Goal: Transaction & Acquisition: Purchase product/service

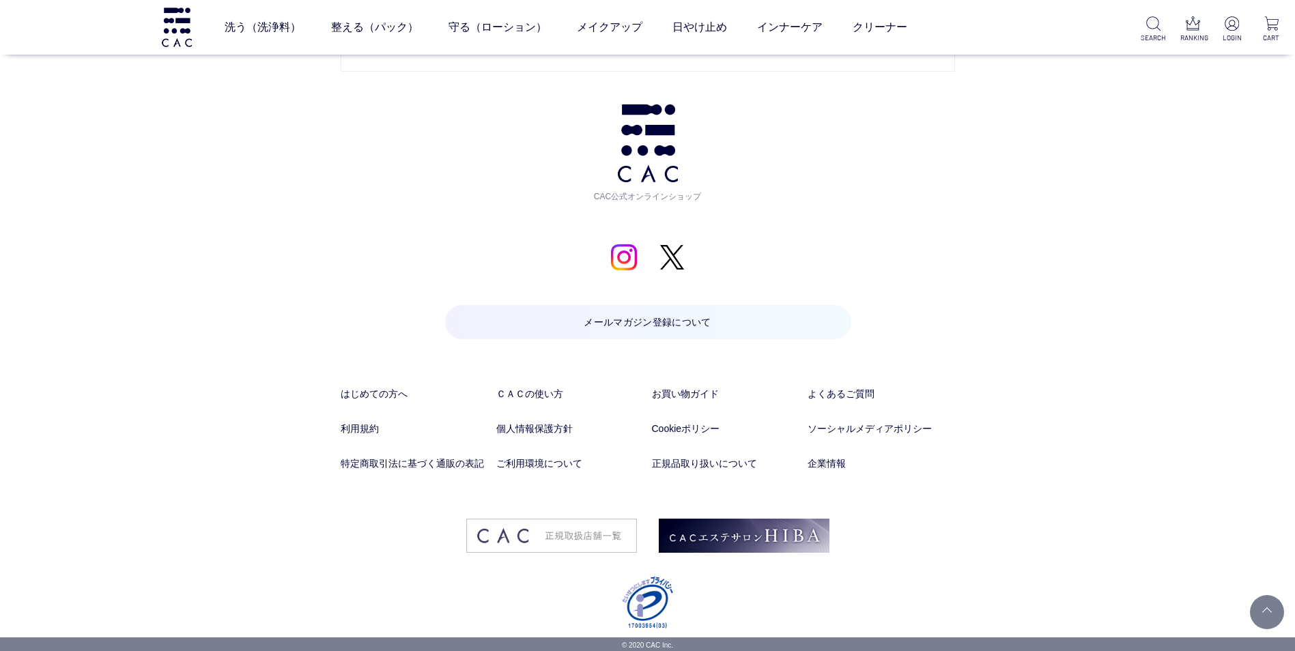
scroll to position [6322, 0]
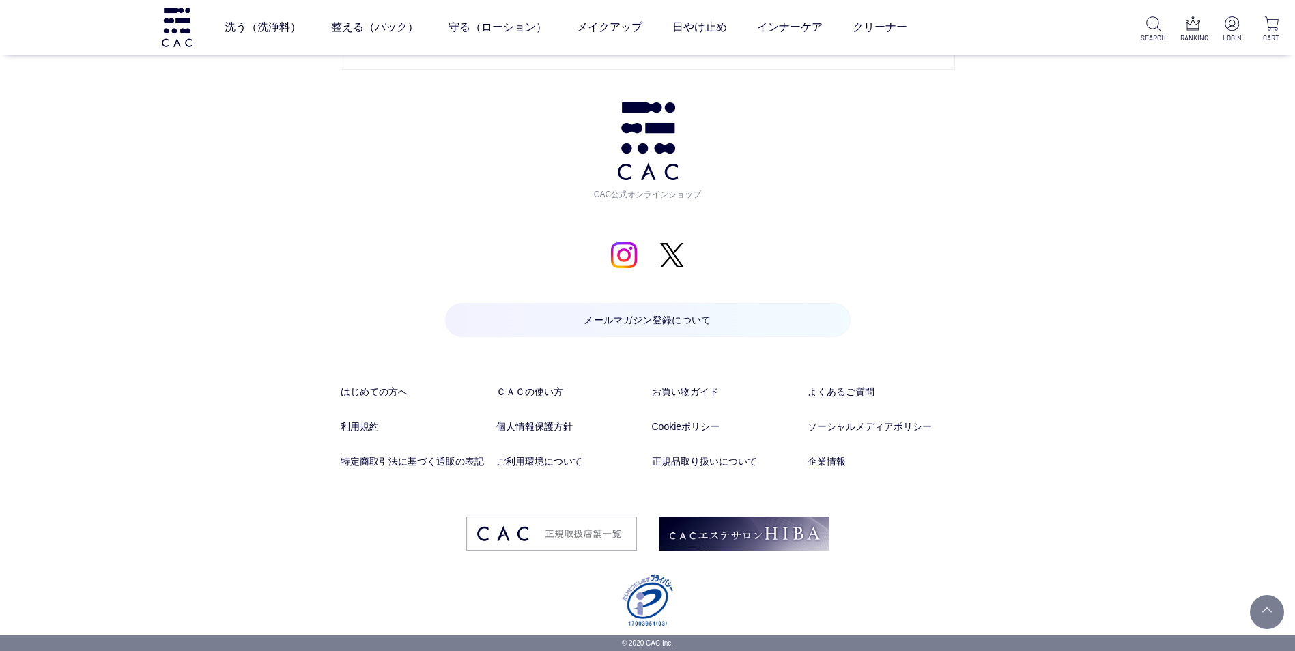
click at [1233, 307] on div "お問い合わせ お電話でのお問い合わせ 予期せぬ障害などで電話が切れた時に、こちらからかけ直しさせていただくために、発信者番号通知をお願いしております。 発信者…" at bounding box center [647, 174] width 1295 height 924
click at [563, 427] on link "個人情報保護方針" at bounding box center [570, 427] width 148 height 14
click at [680, 421] on link "Cookieポリシー" at bounding box center [726, 427] width 148 height 14
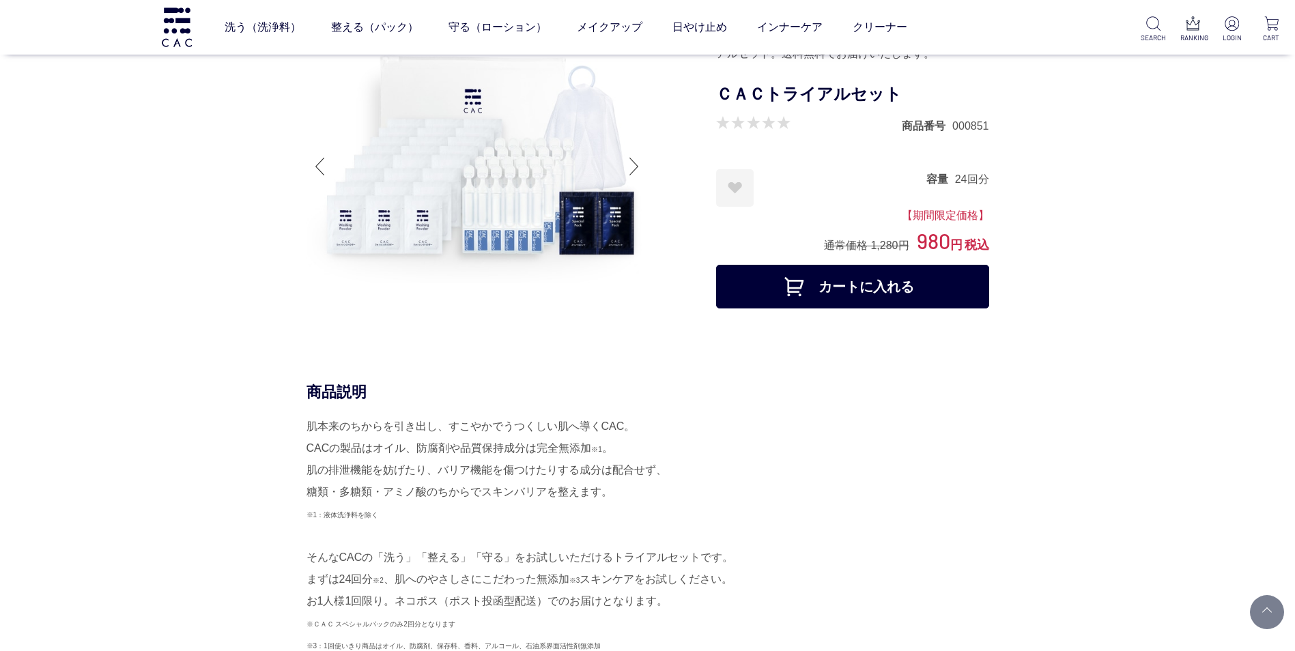
scroll to position [0, 0]
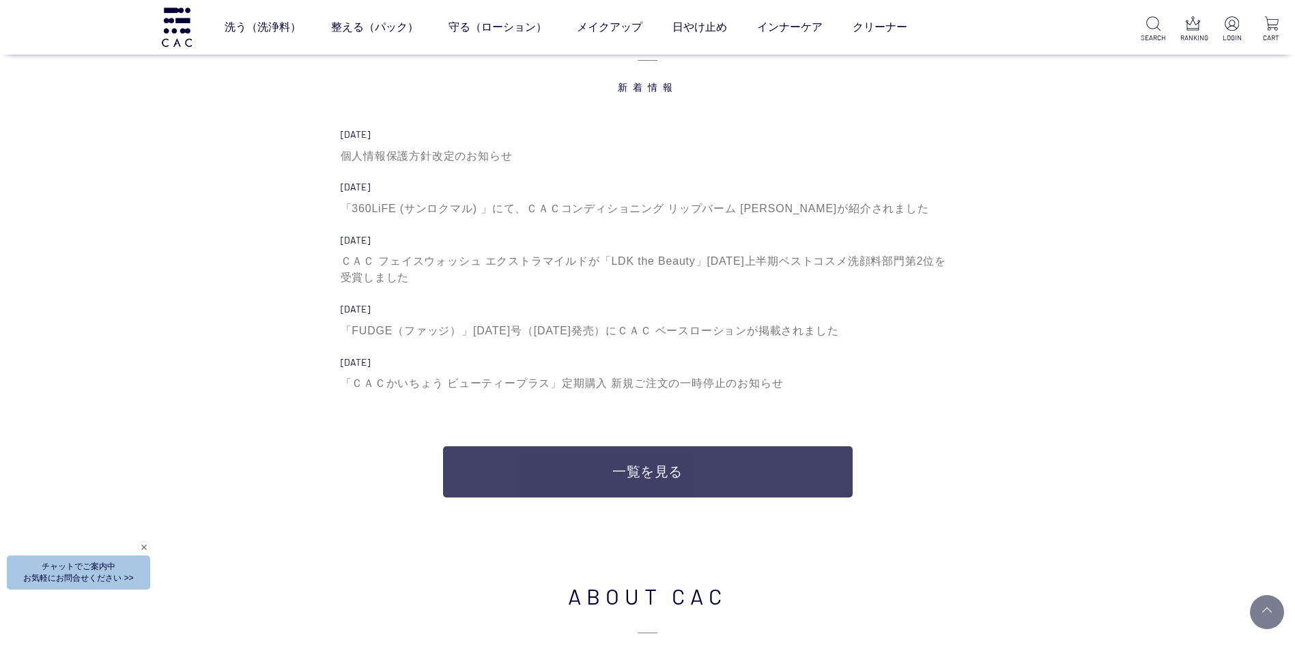
scroll to position [4780, 0]
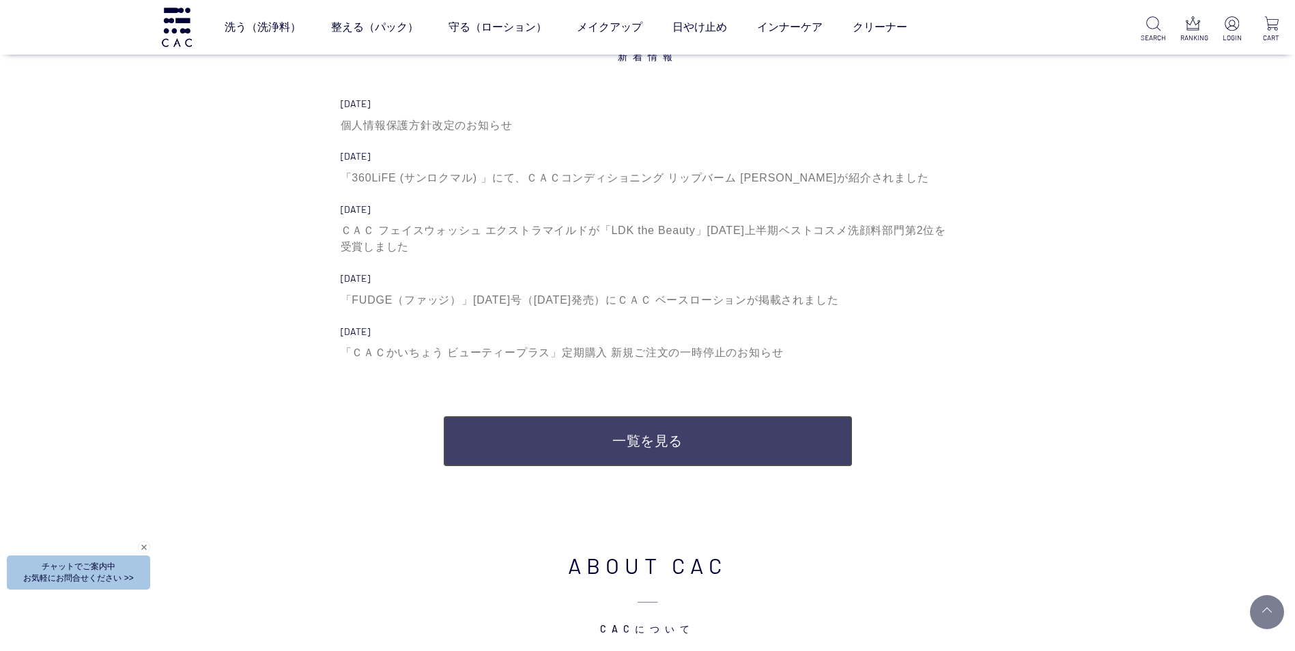
click at [639, 436] on link "一覧を見る" at bounding box center [648, 441] width 410 height 51
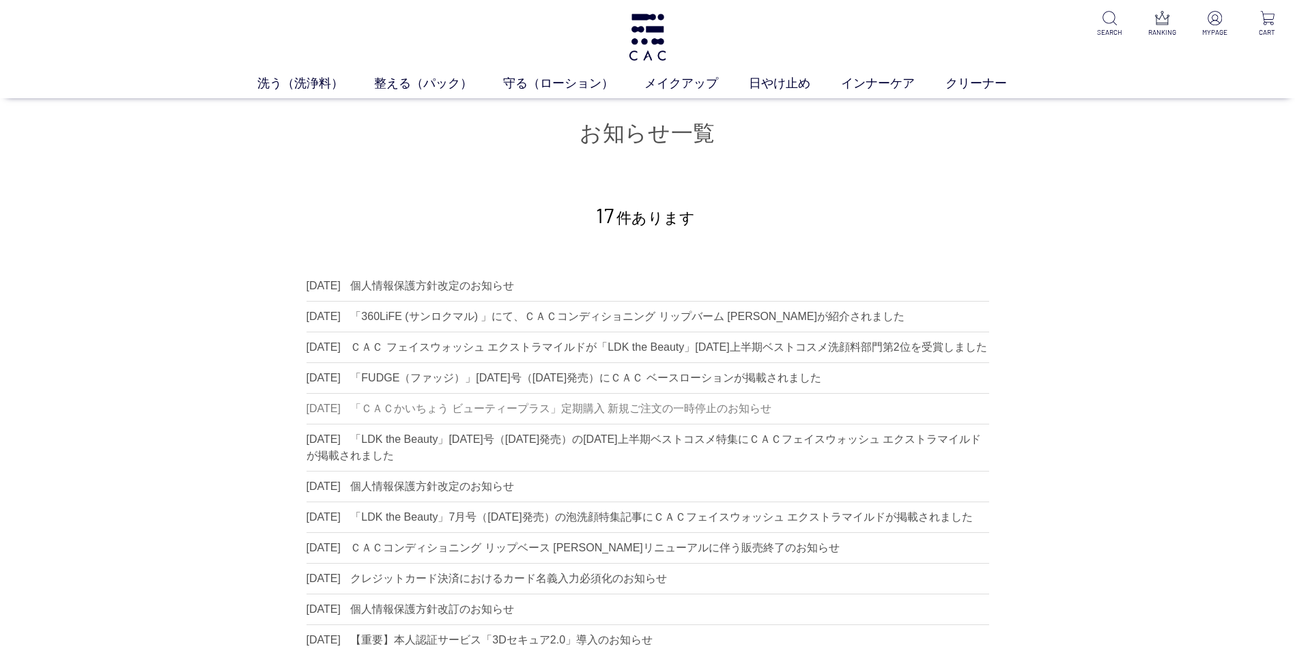
scroll to position [205, 0]
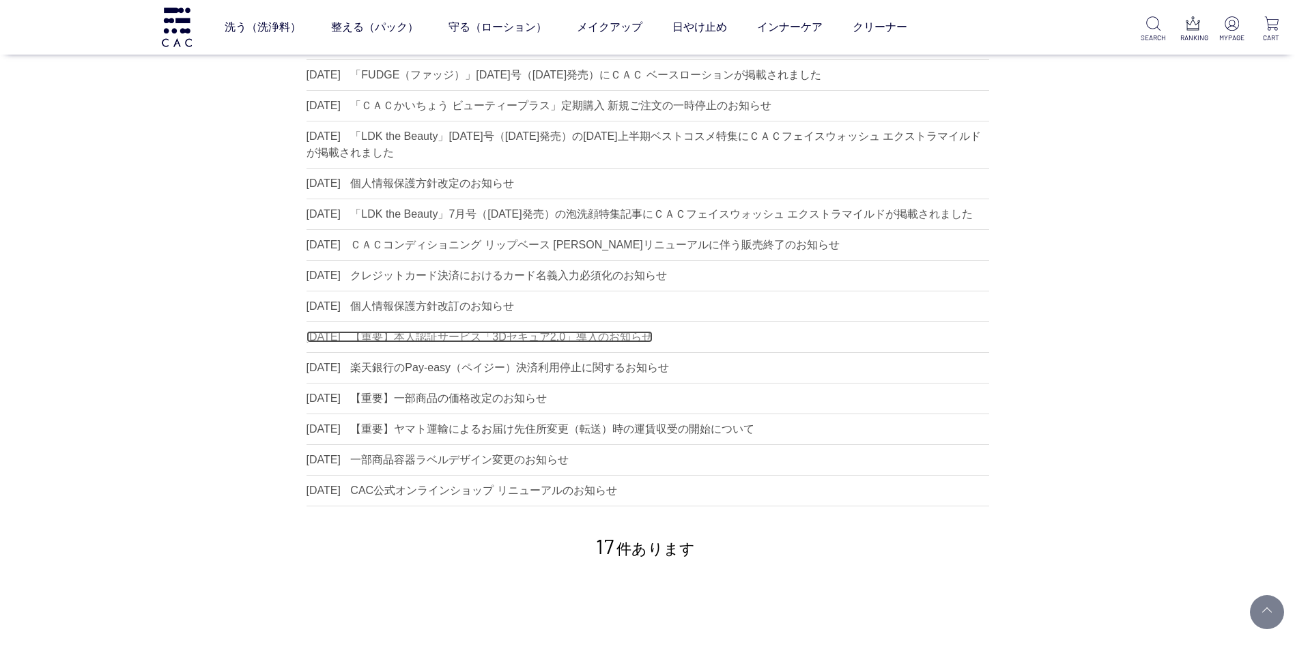
click at [616, 343] on dd "【重要】本人認証サービス「3Dセキュア2.0」導入のお知らせ" at bounding box center [501, 337] width 303 height 12
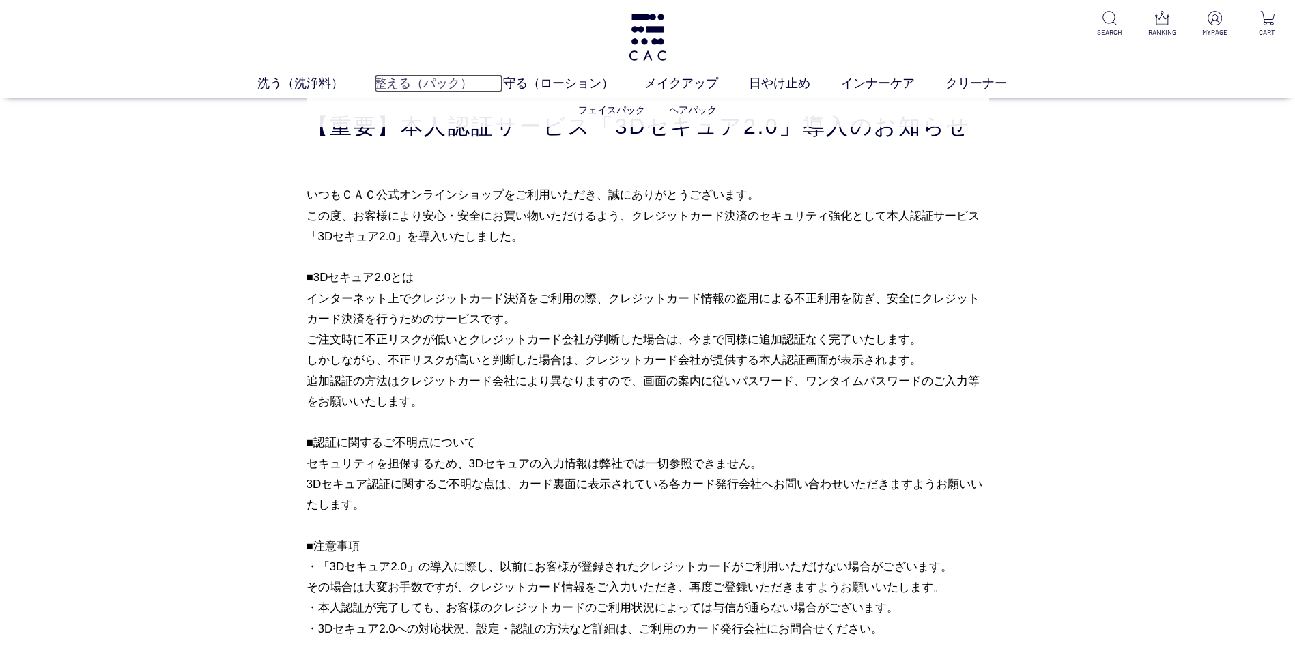
click at [444, 81] on link "整える（パック）" at bounding box center [438, 83] width 129 height 18
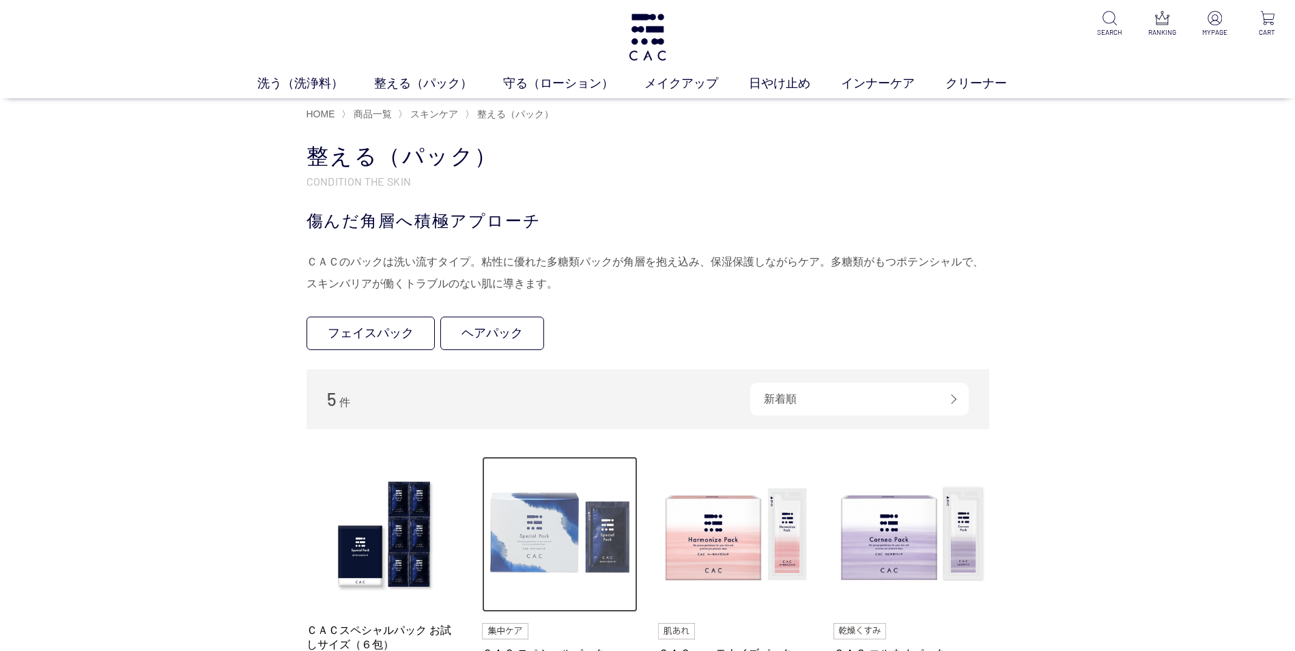
click at [540, 537] on img at bounding box center [560, 535] width 156 height 156
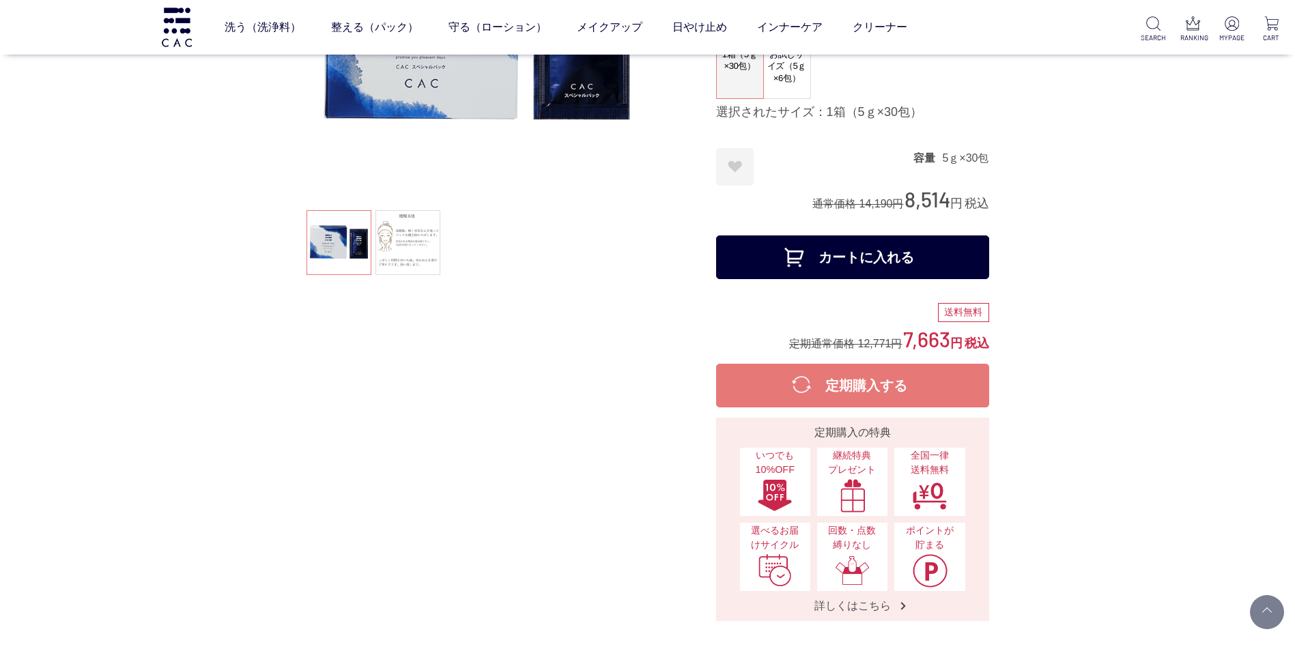
scroll to position [205, 0]
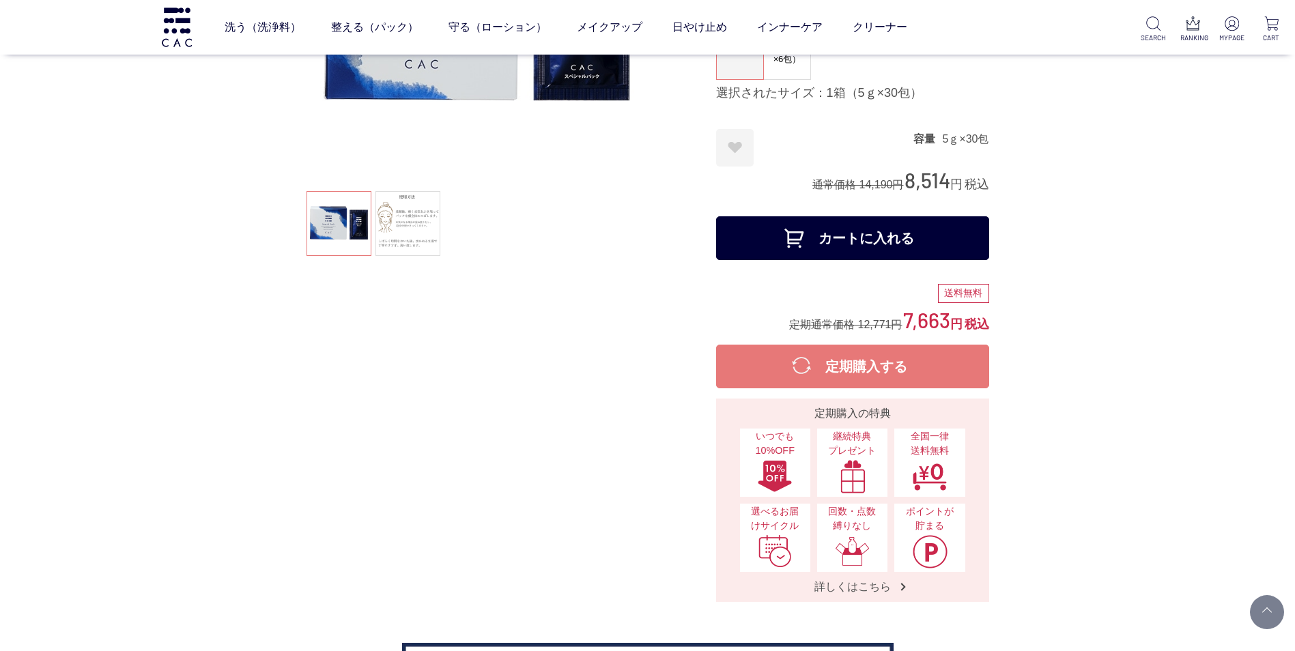
click at [873, 236] on button "カートに入れる" at bounding box center [852, 238] width 273 height 44
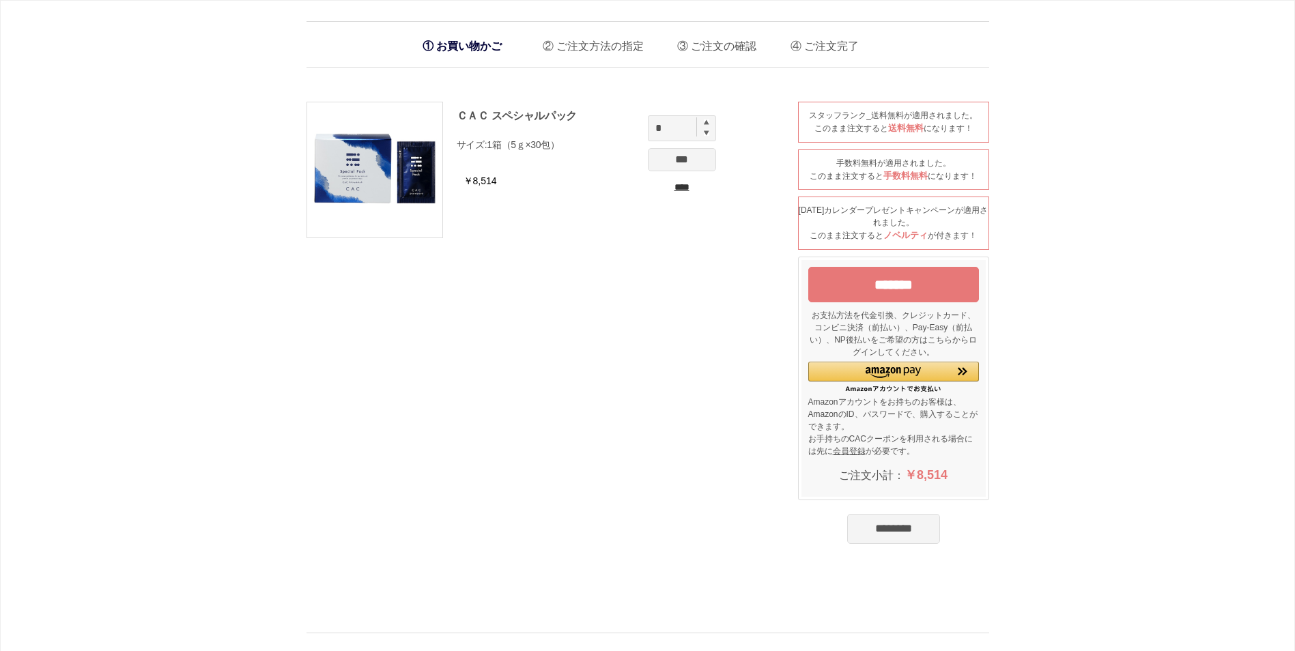
click at [883, 284] on input "*******" at bounding box center [894, 285] width 171 height 36
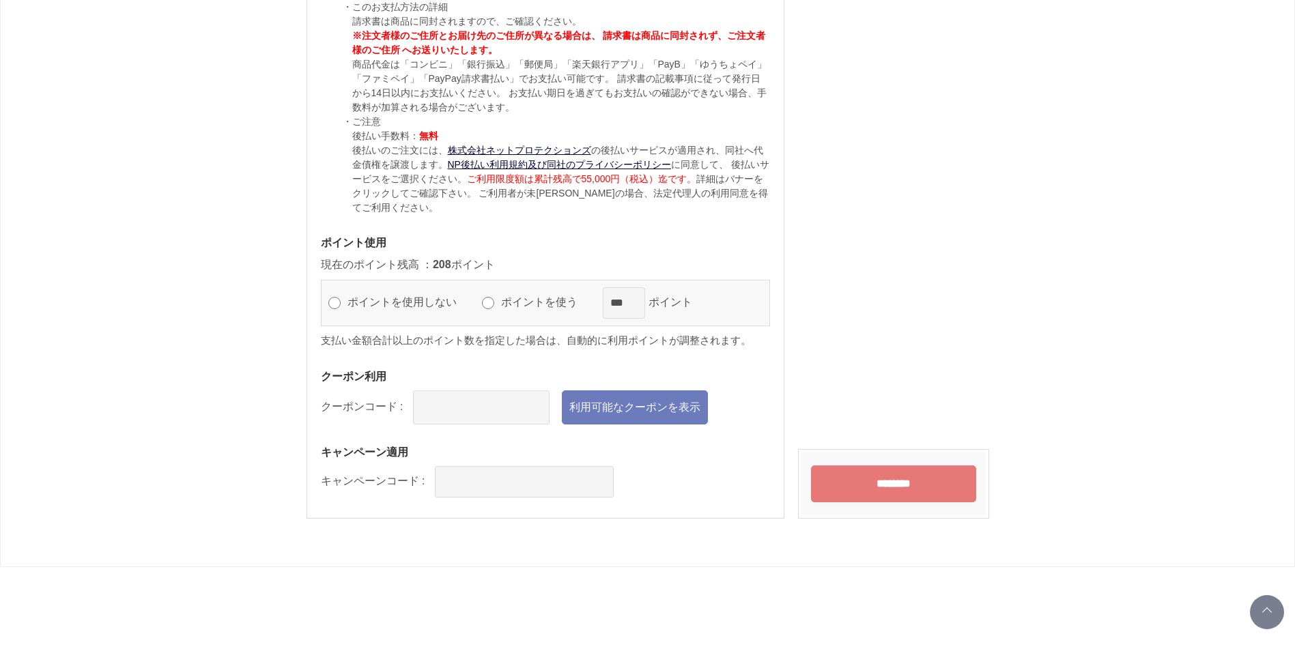
scroll to position [1253, 0]
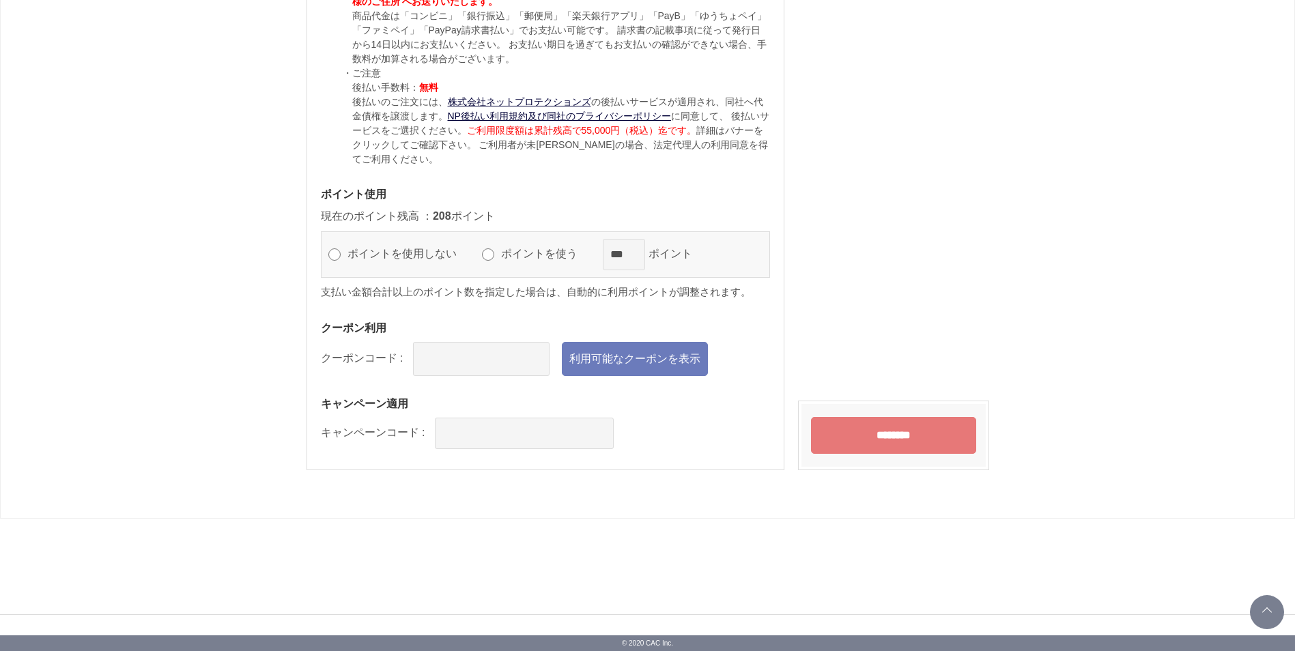
click at [901, 434] on input "********" at bounding box center [893, 435] width 165 height 37
